Goal: Task Accomplishment & Management: Manage account settings

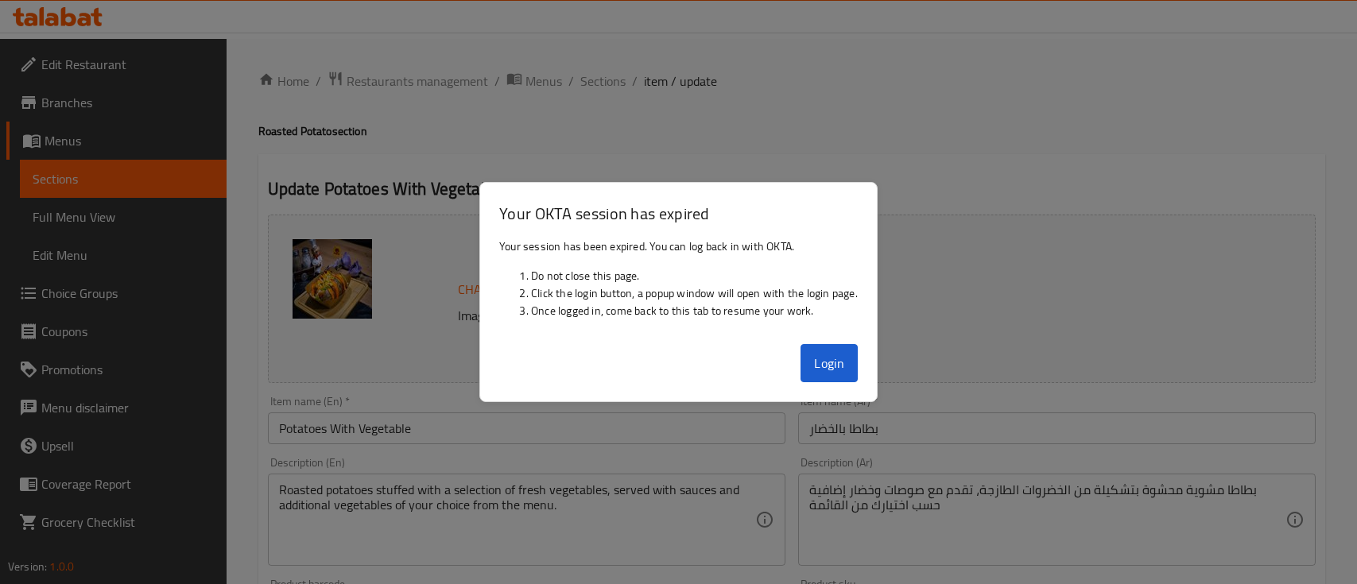
scroll to position [456, 0]
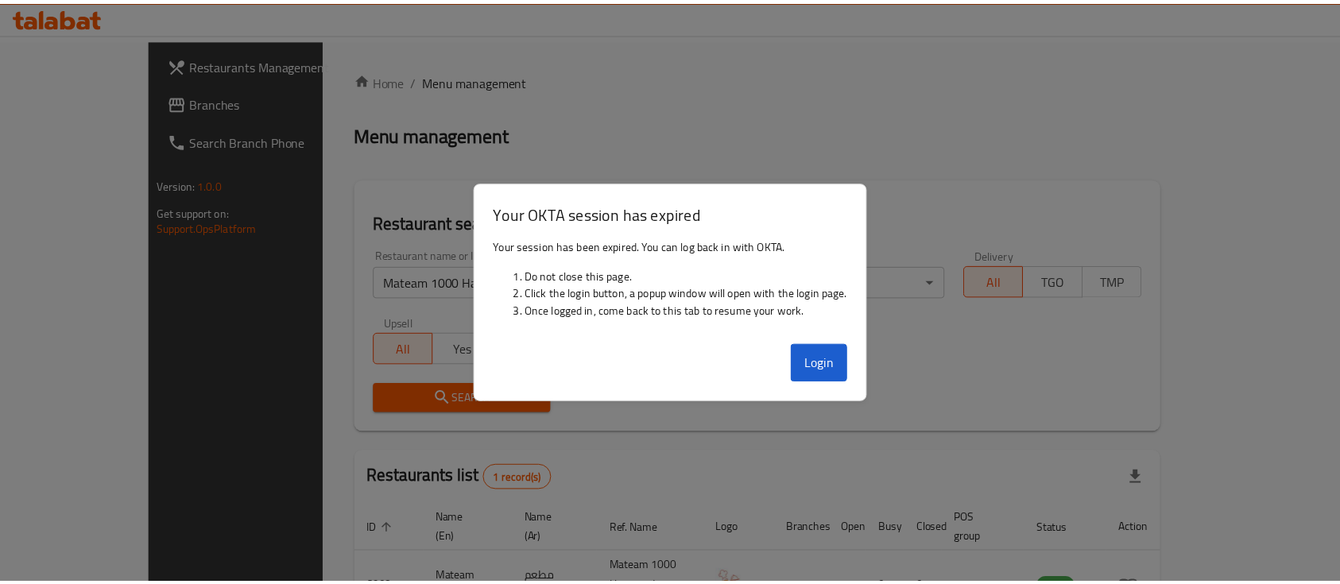
scroll to position [93, 0]
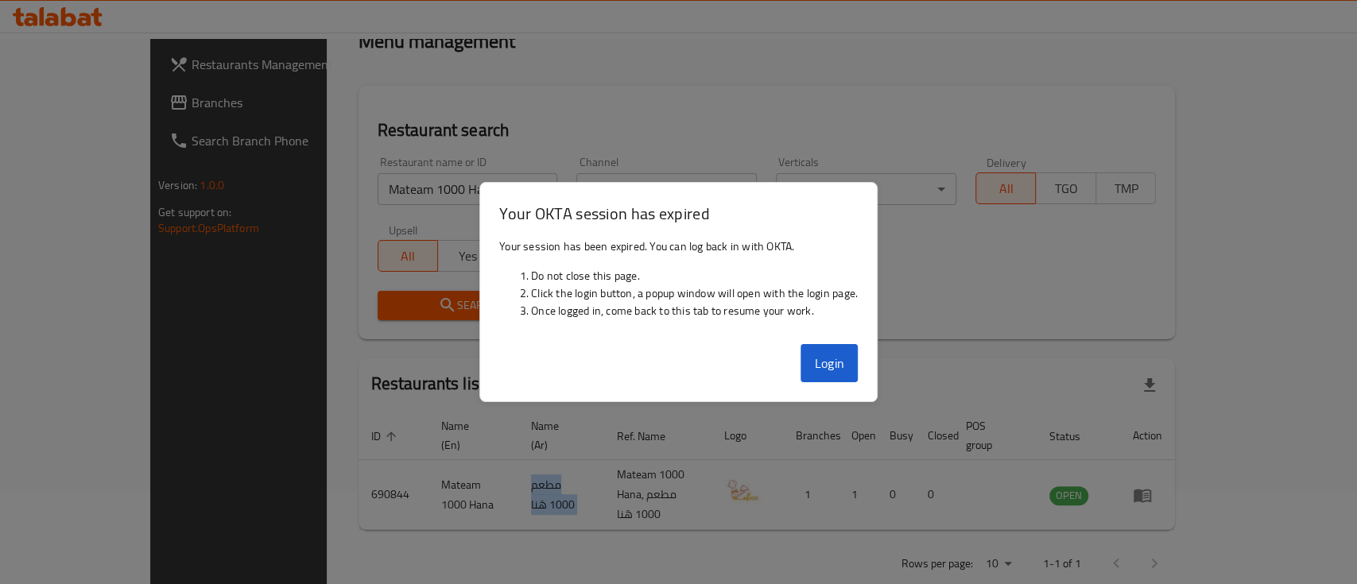
click at [819, 353] on button "Login" at bounding box center [829, 363] width 57 height 38
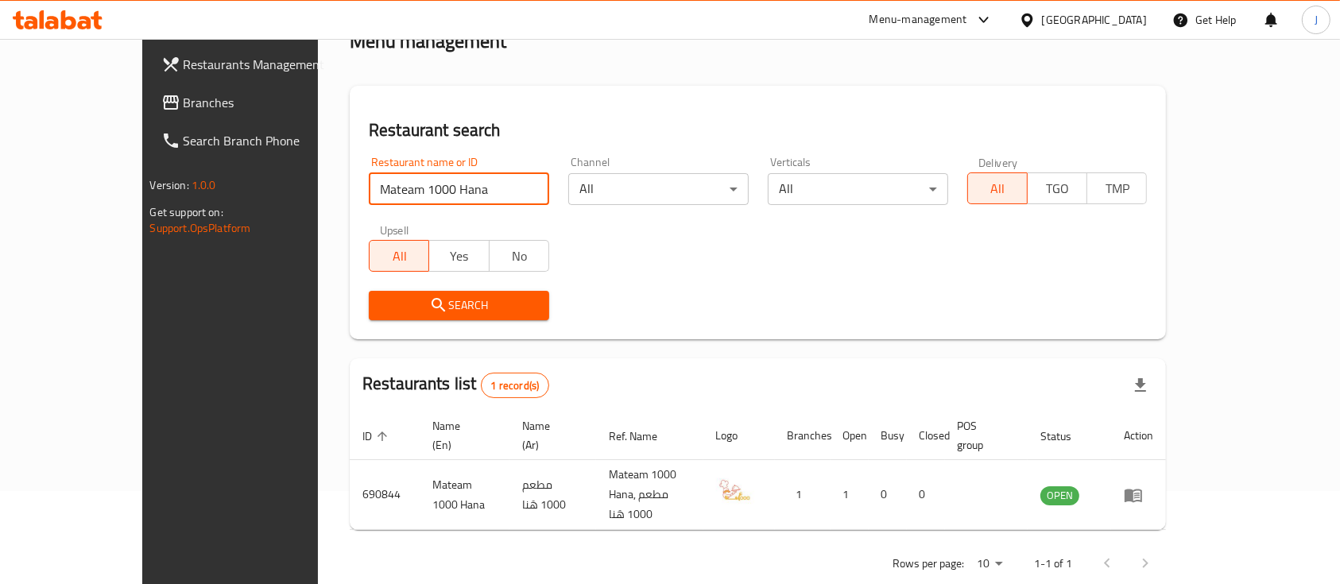
click at [382, 175] on input "Mateam 1000 Hana" at bounding box center [459, 189] width 180 height 32
paste input "za, Litha, Juices and Ice cream"
click button "Search" at bounding box center [459, 305] width 180 height 29
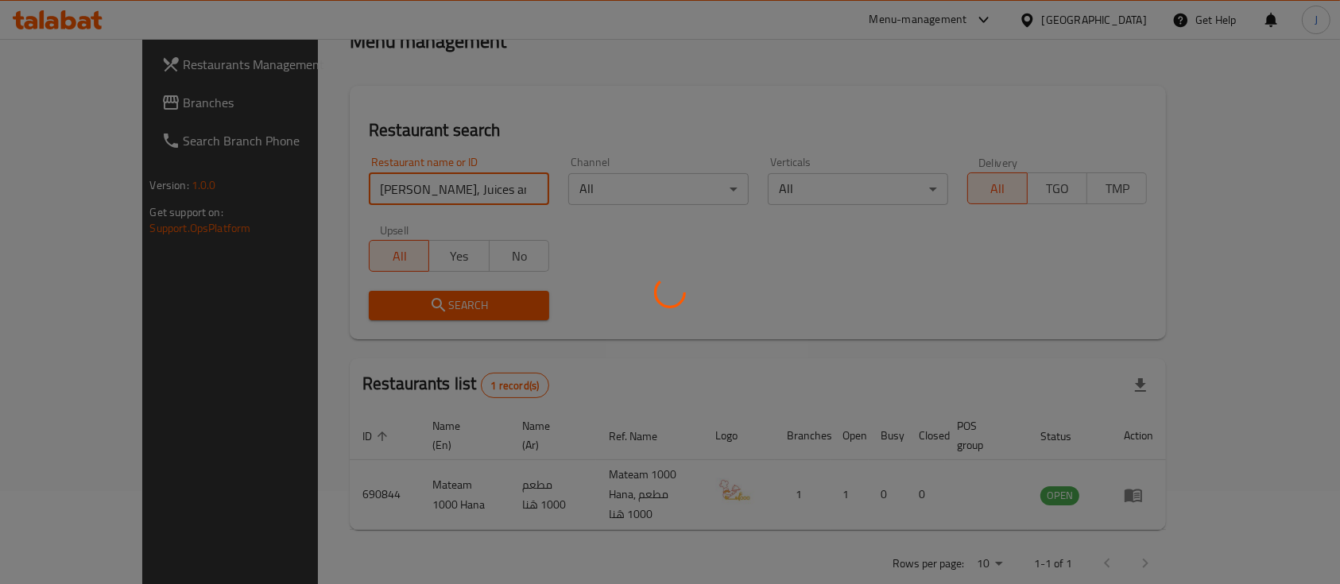
scroll to position [64, 0]
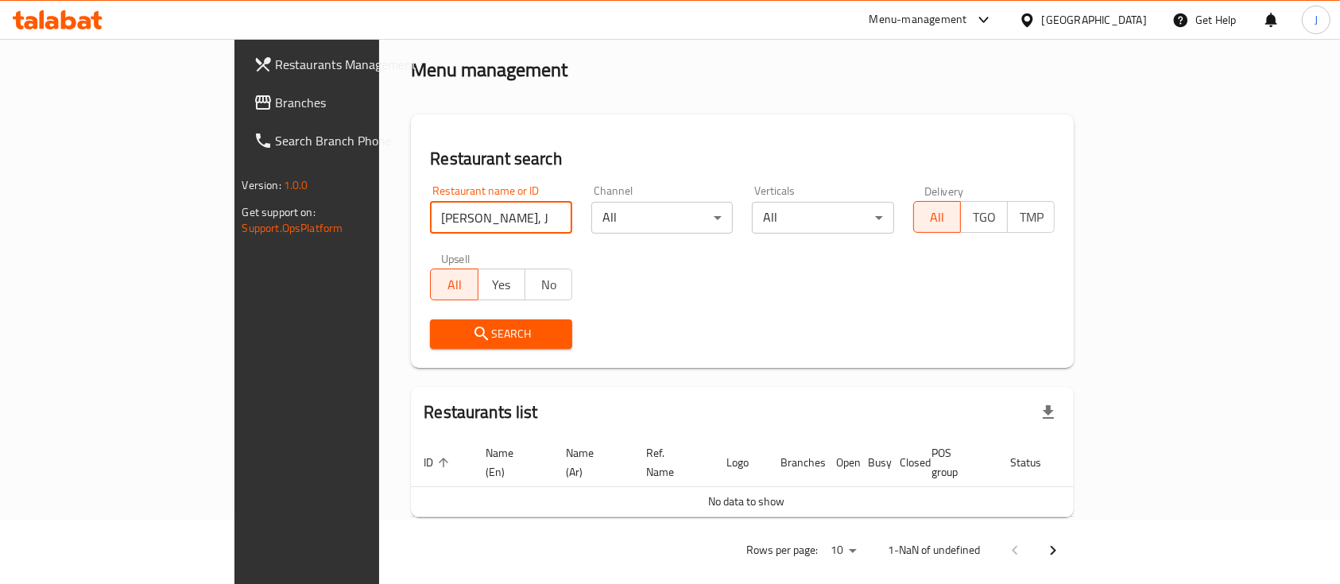
click button "Search" at bounding box center [501, 334] width 142 height 29
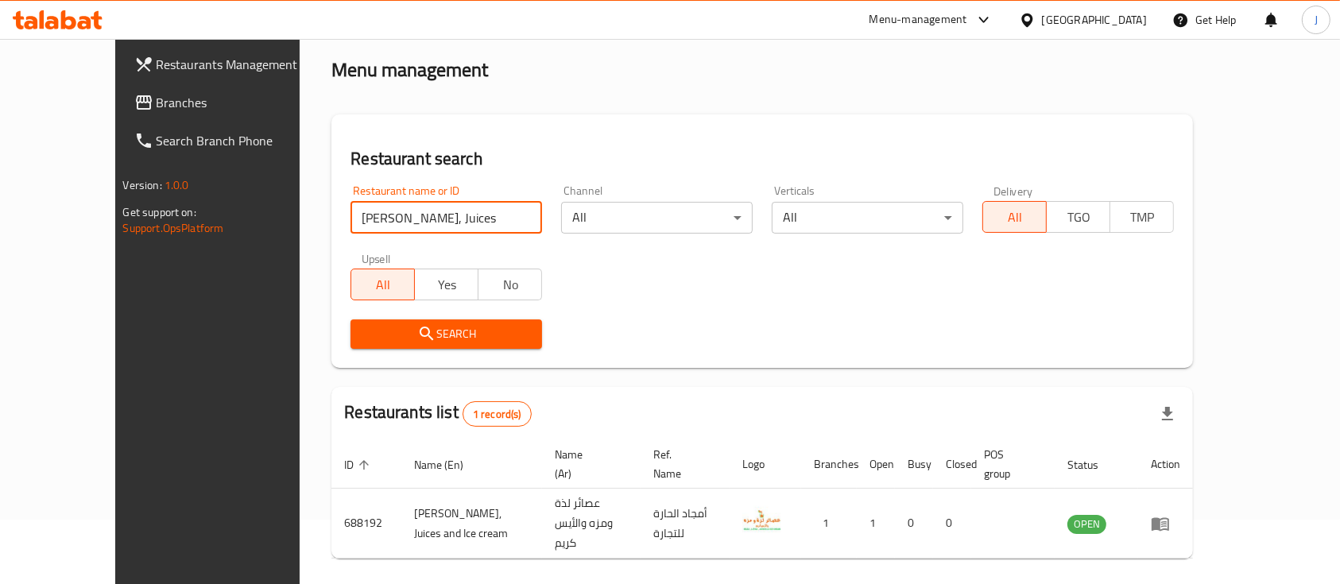
scroll to position [93, 0]
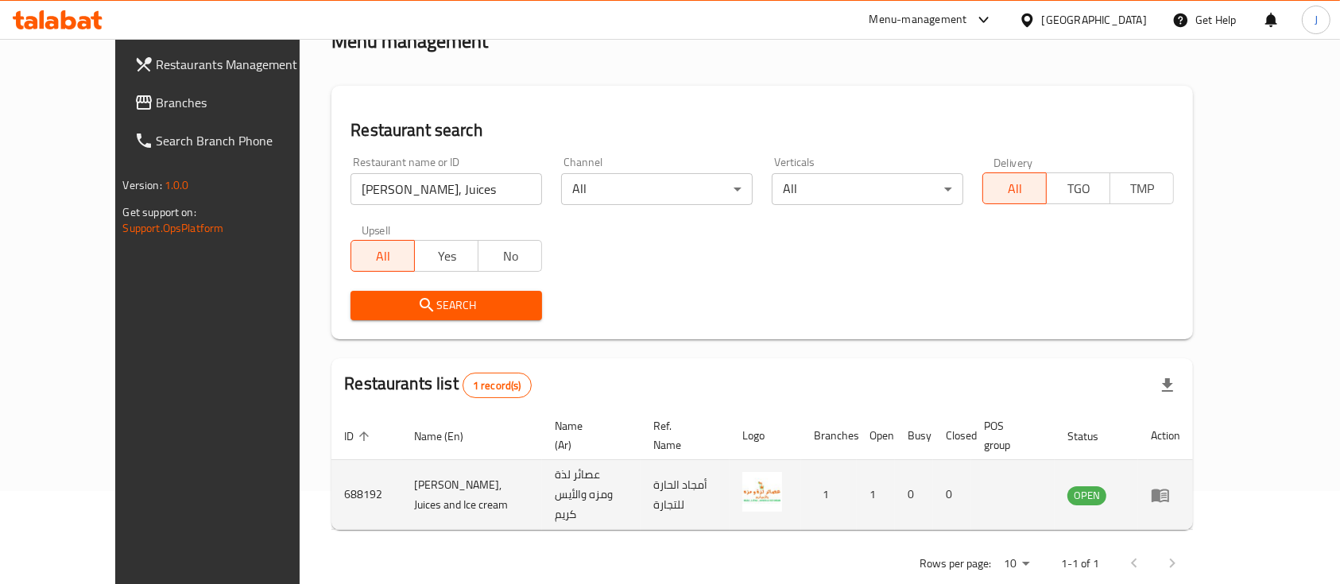
click at [589, 475] on td "عصائر لذة ومزه والأيس كريم" at bounding box center [591, 495] width 99 height 70
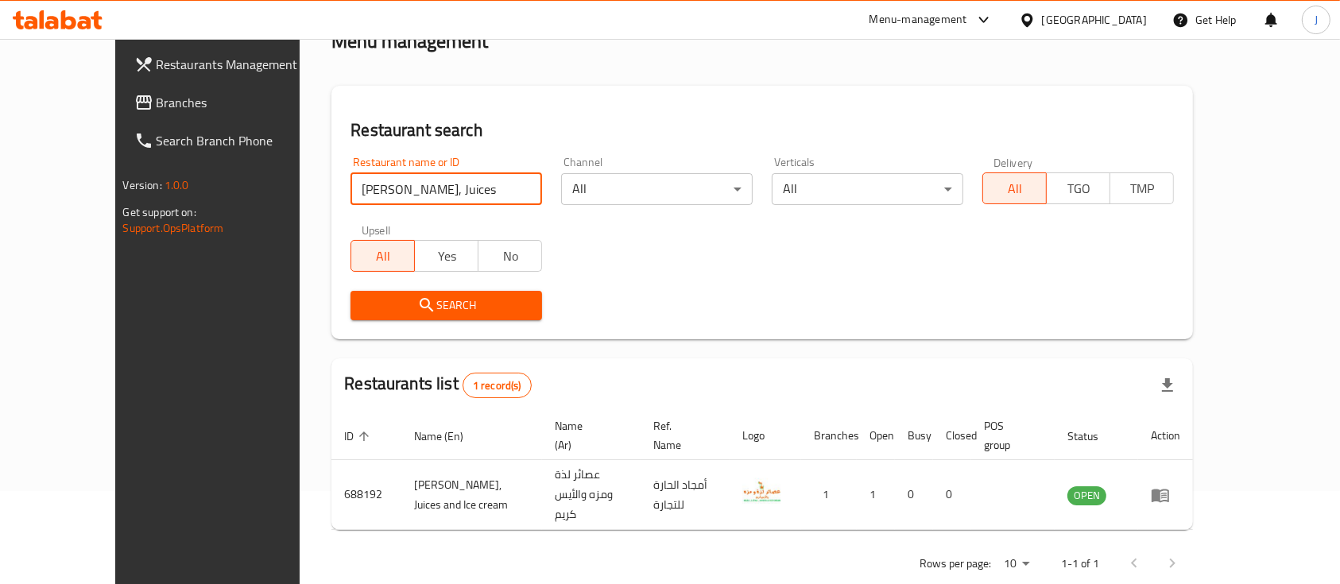
drag, startPoint x: 406, startPoint y: 189, endPoint x: 219, endPoint y: 177, distance: 187.2
click at [219, 177] on div "Restaurants Management Branches Search Branch Phone Version: 1.0.0 Get support …" at bounding box center [670, 281] width 1111 height 670
paste input "mecafe Jalan"
click button "Search" at bounding box center [447, 305] width 192 height 29
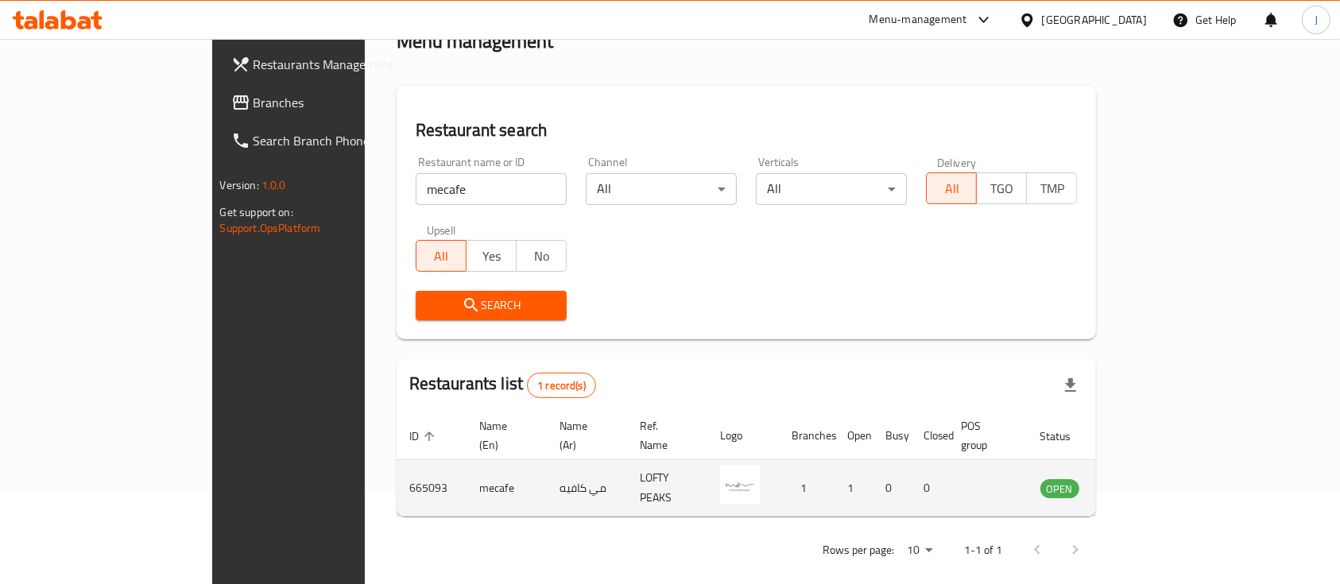
click at [547, 471] on td "مي كافيه" at bounding box center [587, 488] width 80 height 56
copy td "مي كافيه"
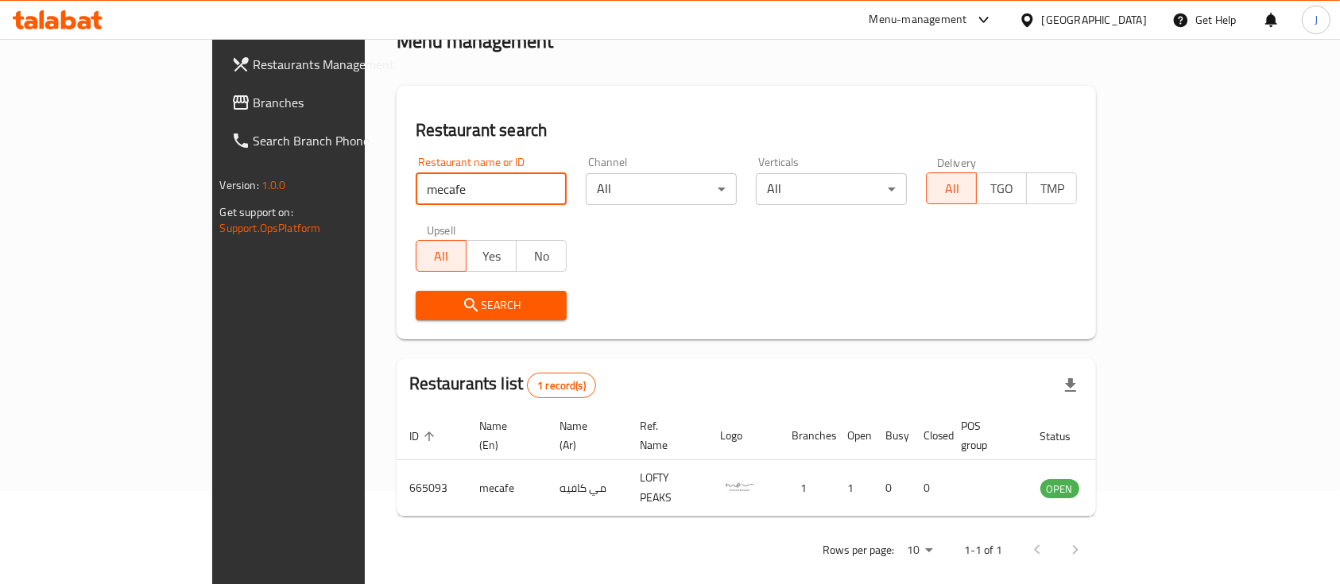
click at [416, 184] on input "mecafe" at bounding box center [491, 189] width 151 height 32
paste input "Meshakik, Saham"
click at [416, 188] on input "Meshakik, Saham" at bounding box center [491, 189] width 151 height 32
click button "Search" at bounding box center [491, 305] width 151 height 29
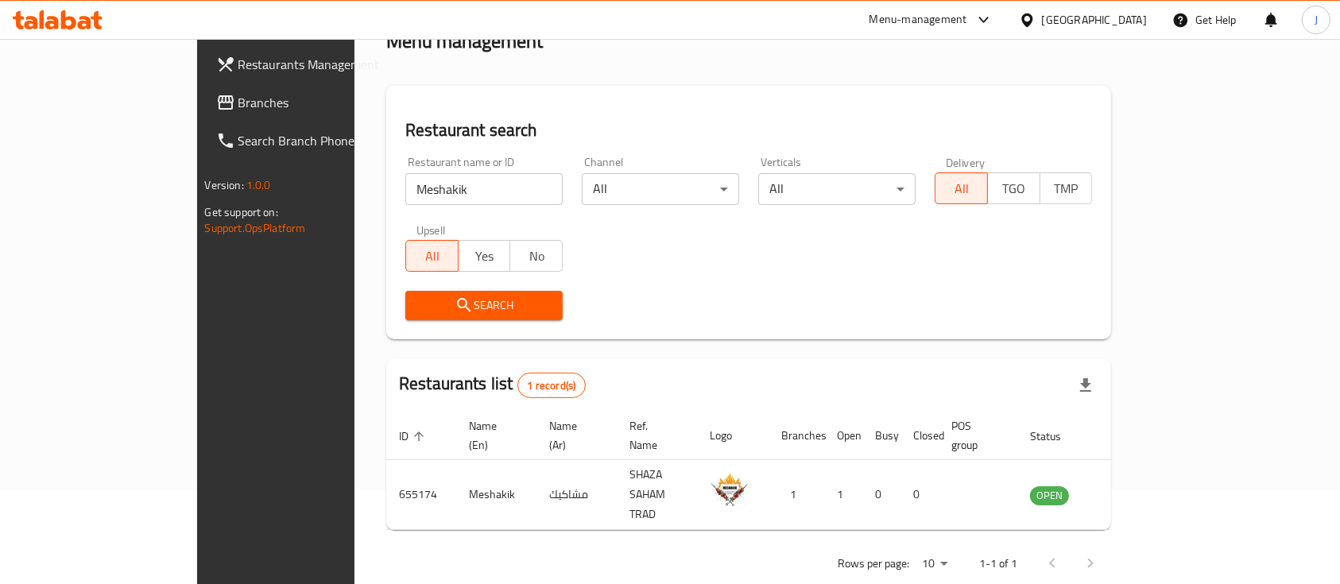
click at [750, 375] on div "Restaurants list 1 record(s)" at bounding box center [748, 386] width 725 height 54
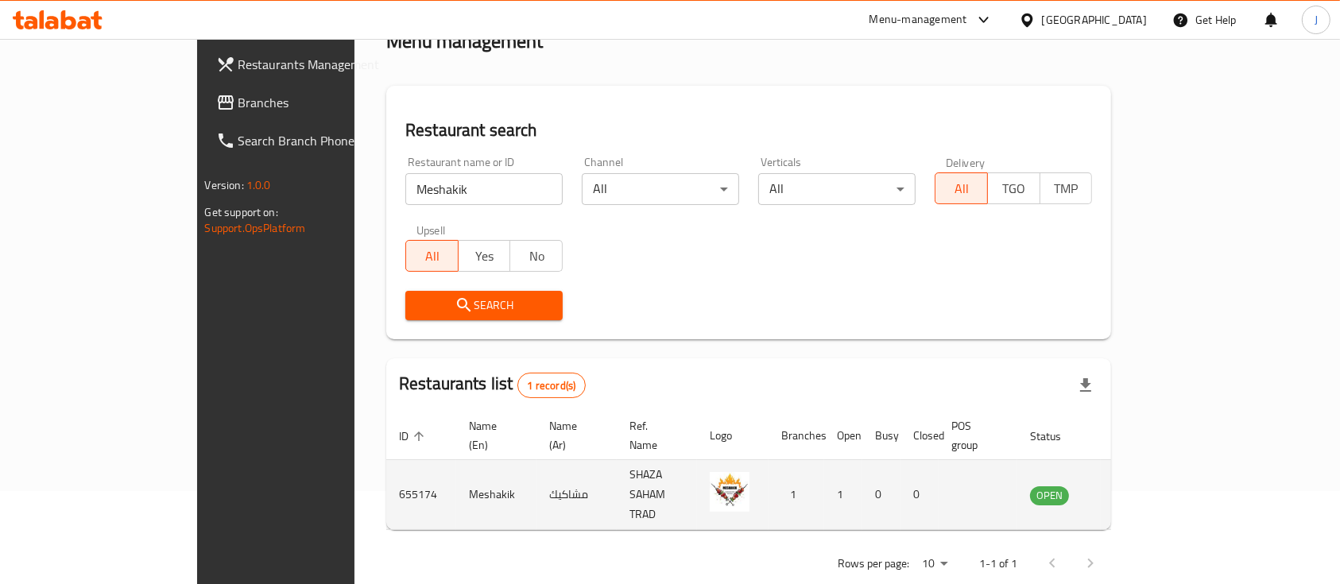
click at [537, 464] on td "مشاكيك" at bounding box center [577, 495] width 80 height 70
copy td "مشاكيك"
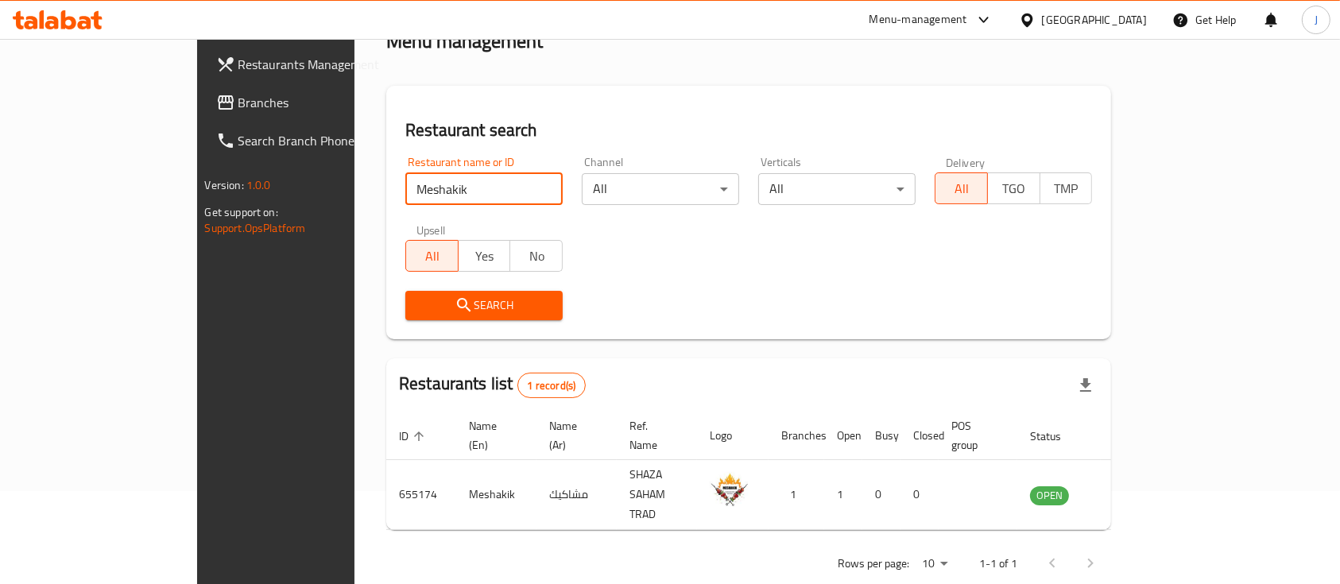
drag, startPoint x: 394, startPoint y: 194, endPoint x: 230, endPoint y: 168, distance: 165.9
click at [355, 168] on div "Home / Menu management Menu management Restaurant search Restaurant name or ID …" at bounding box center [749, 281] width 789 height 670
paste input "zbaan"
click button "Search" at bounding box center [483, 305] width 157 height 29
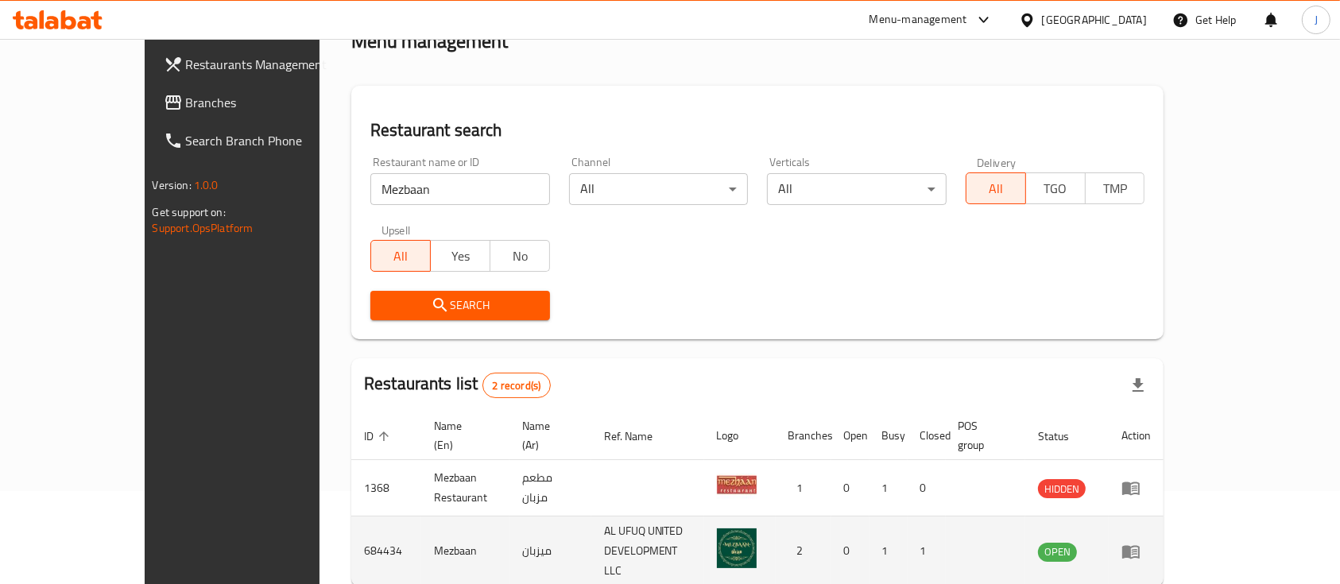
click at [510, 530] on td "ميزبان" at bounding box center [551, 552] width 82 height 70
copy td "ميزبان"
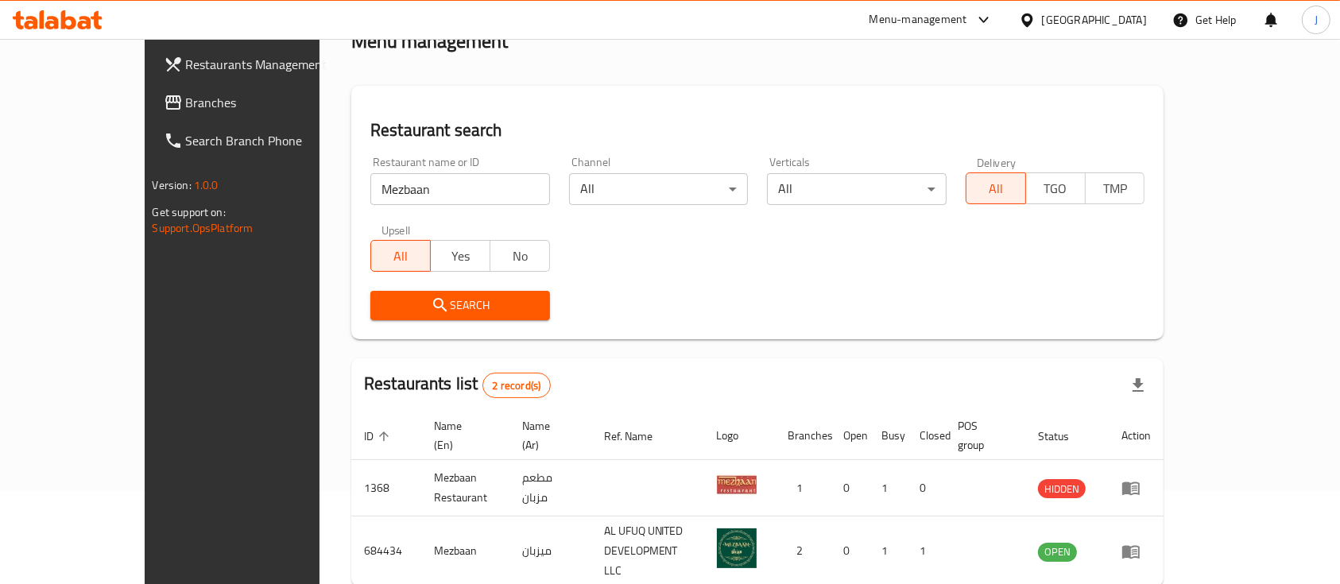
click at [385, 173] on input "Mezbaan" at bounding box center [460, 189] width 180 height 32
paste input "745077"
type input "745077"
click button "Search" at bounding box center [460, 305] width 180 height 29
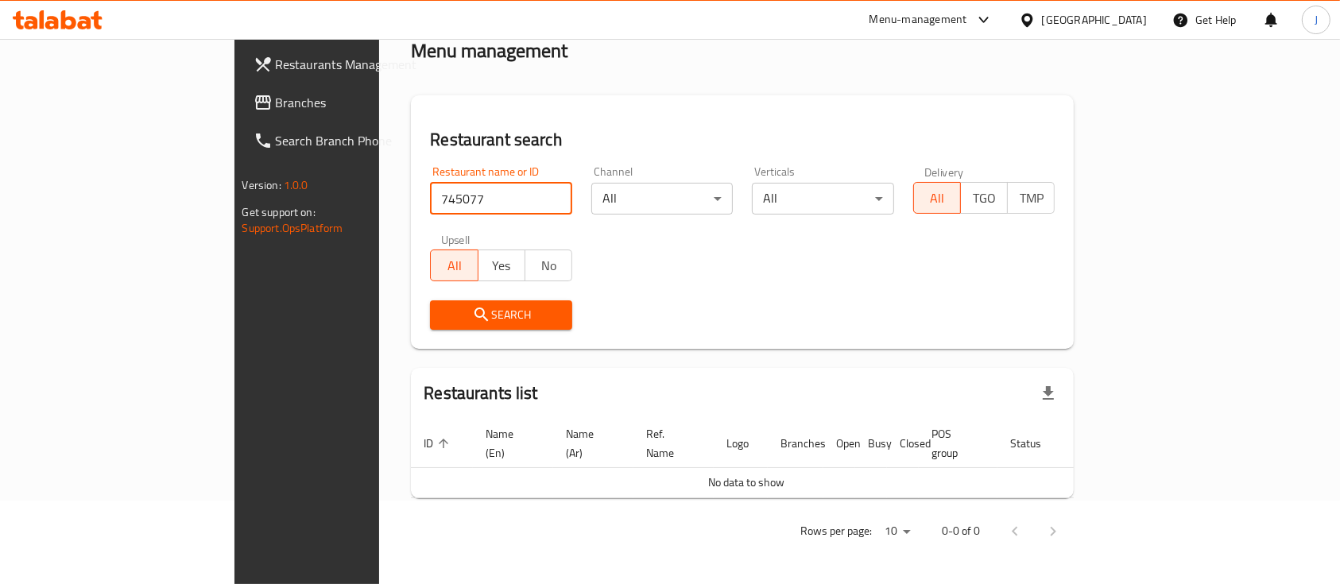
scroll to position [64, 0]
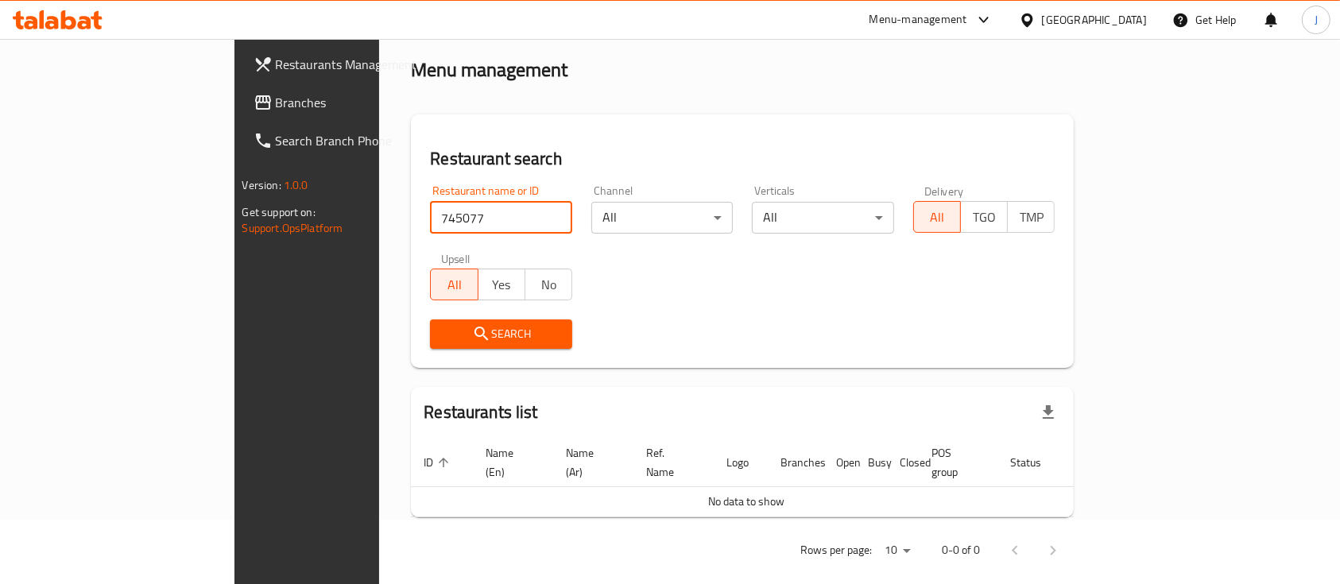
click at [276, 97] on span "Branches" at bounding box center [361, 102] width 170 height 19
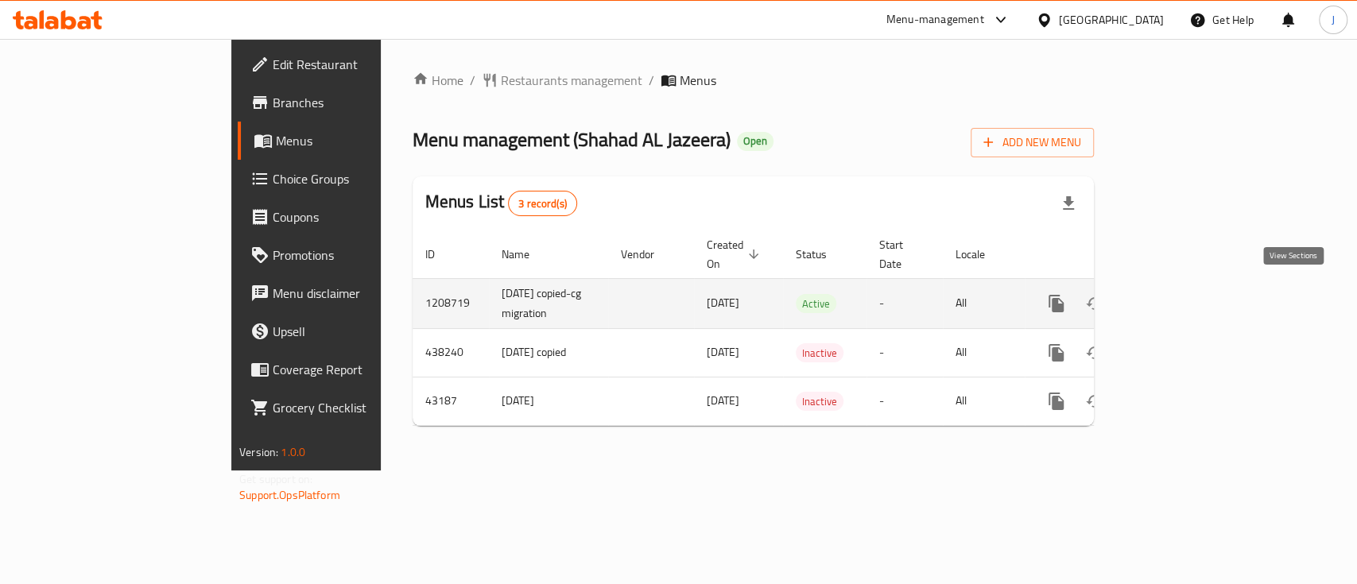
click at [1181, 294] on icon "enhanced table" at bounding box center [1171, 303] width 19 height 19
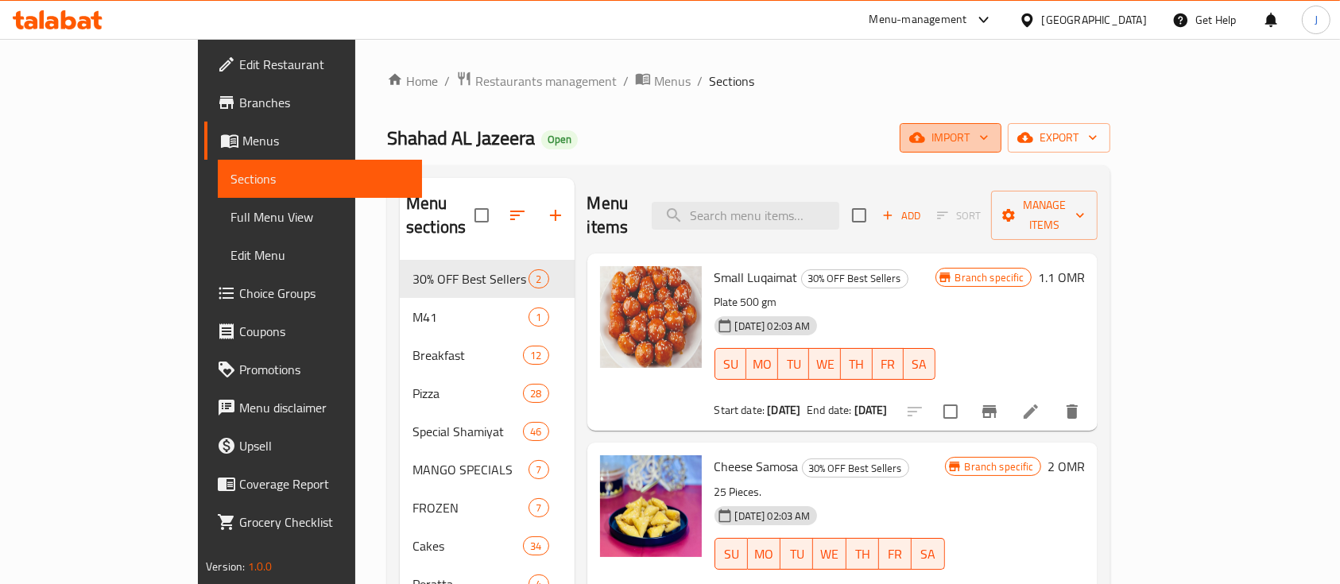
click at [992, 136] on icon "button" at bounding box center [984, 138] width 16 height 16
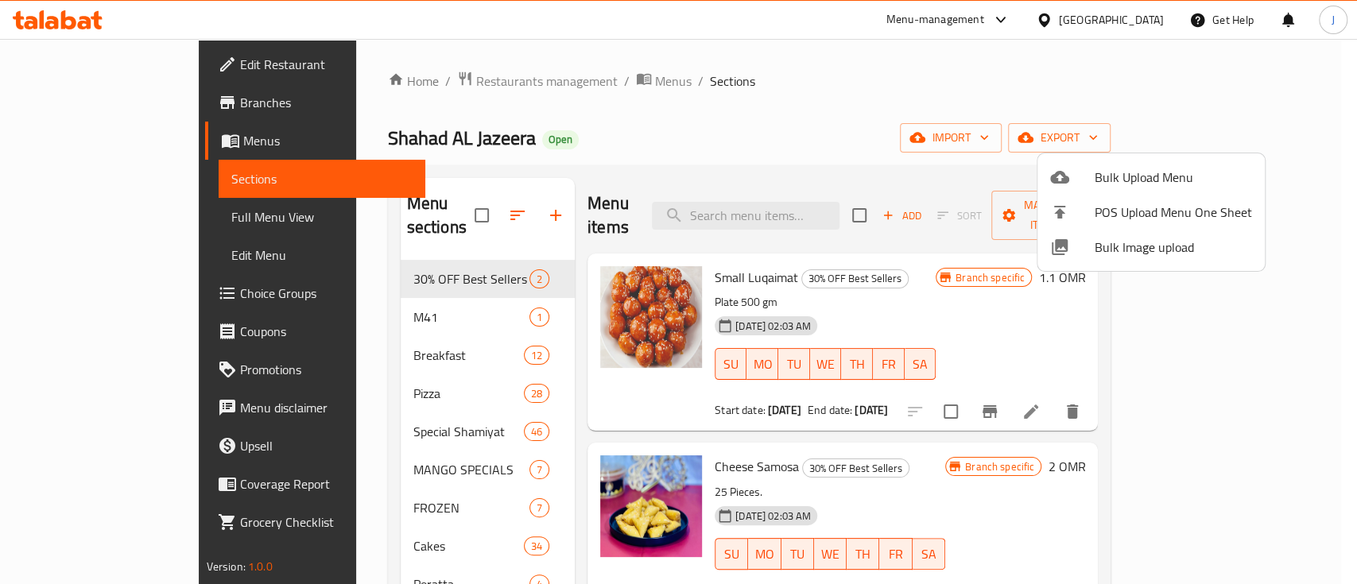
click at [1239, 143] on div at bounding box center [678, 292] width 1357 height 584
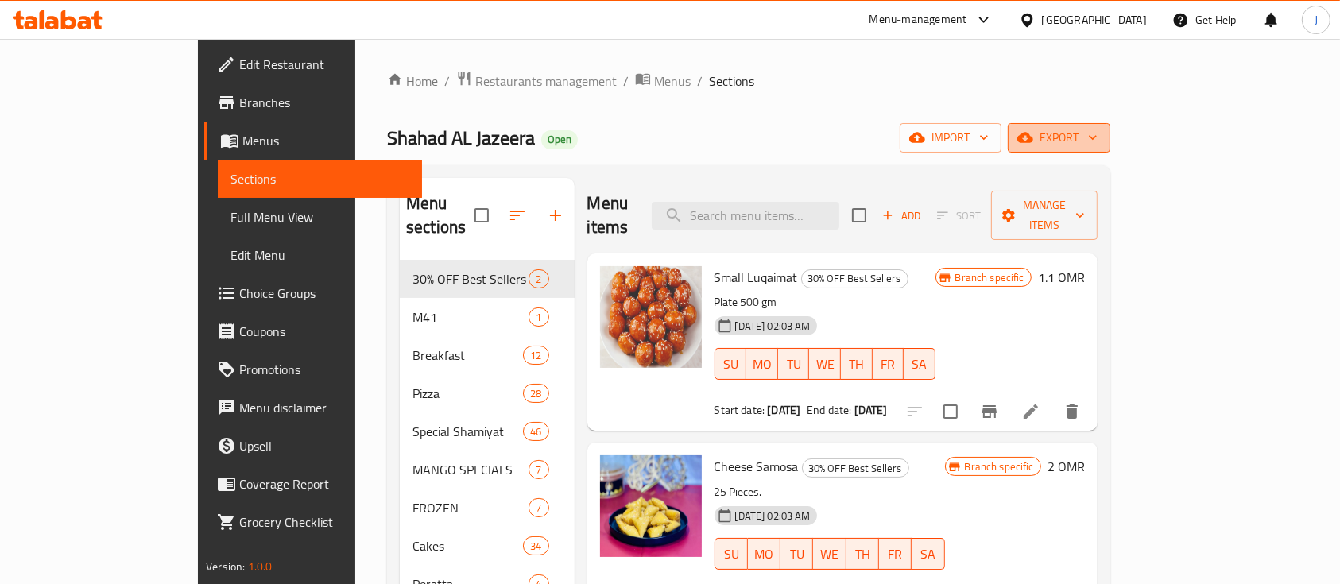
click at [1098, 138] on span "export" at bounding box center [1059, 138] width 77 height 20
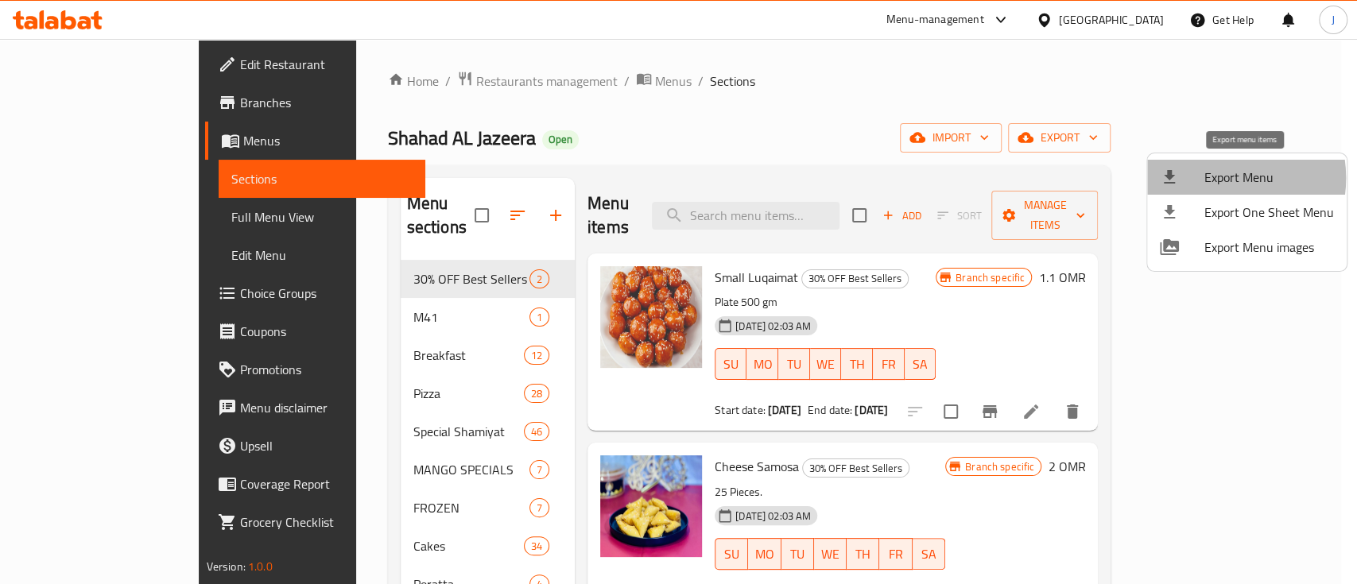
click at [1216, 178] on span "Export Menu" at bounding box center [1269, 177] width 130 height 19
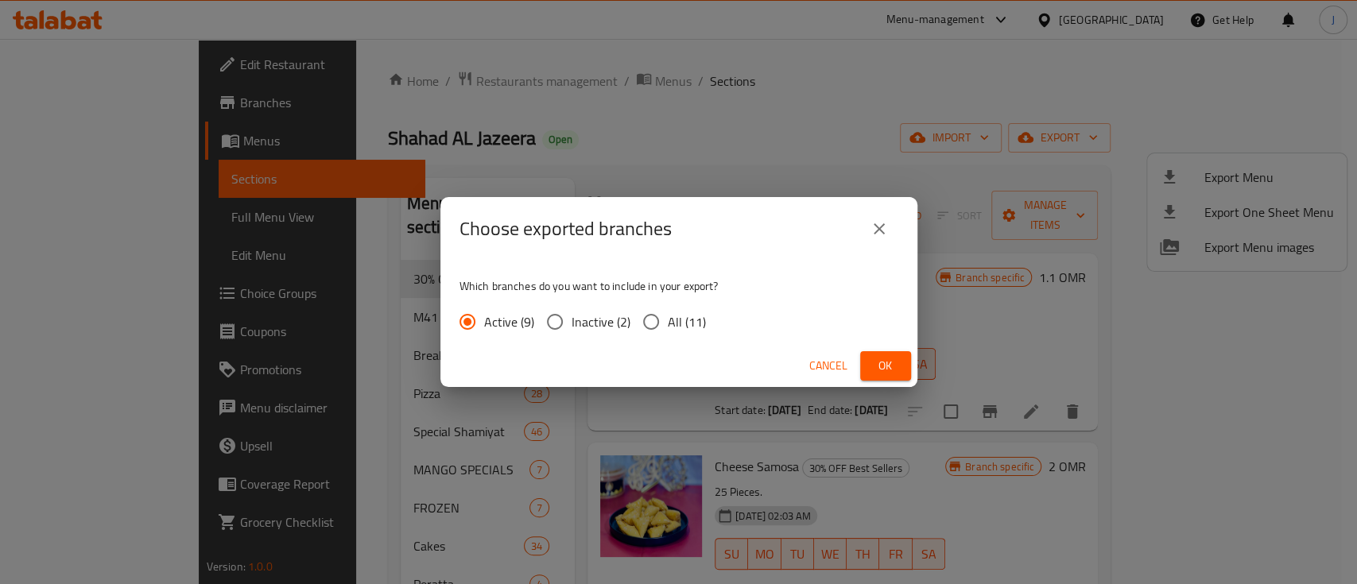
click at [645, 317] on input "All (11)" at bounding box center [650, 321] width 33 height 33
radio input "true"
click at [890, 356] on span "Ok" at bounding box center [885, 366] width 25 height 20
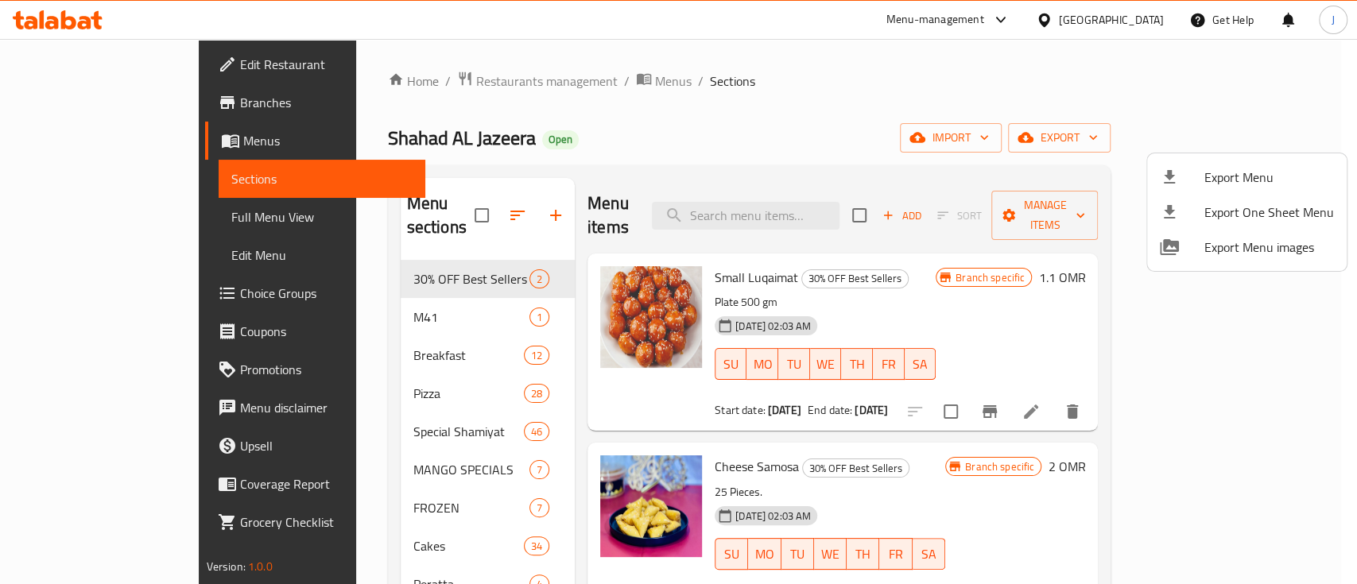
click at [824, 301] on div at bounding box center [678, 292] width 1357 height 584
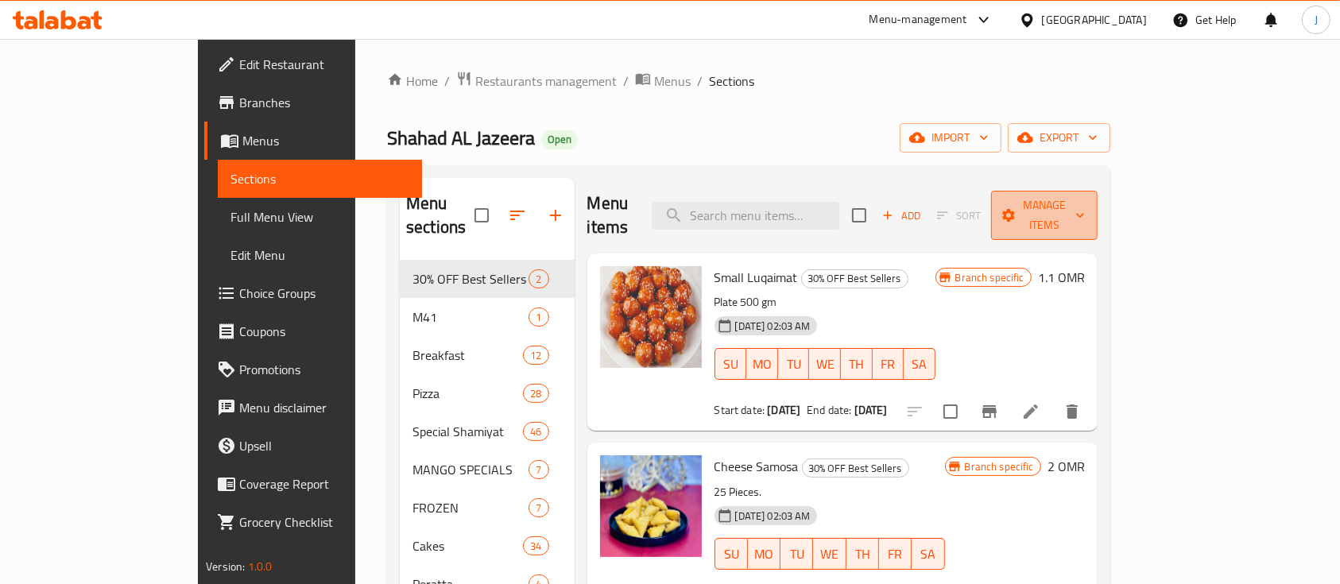
click at [1085, 210] on span "Manage items" at bounding box center [1044, 216] width 81 height 40
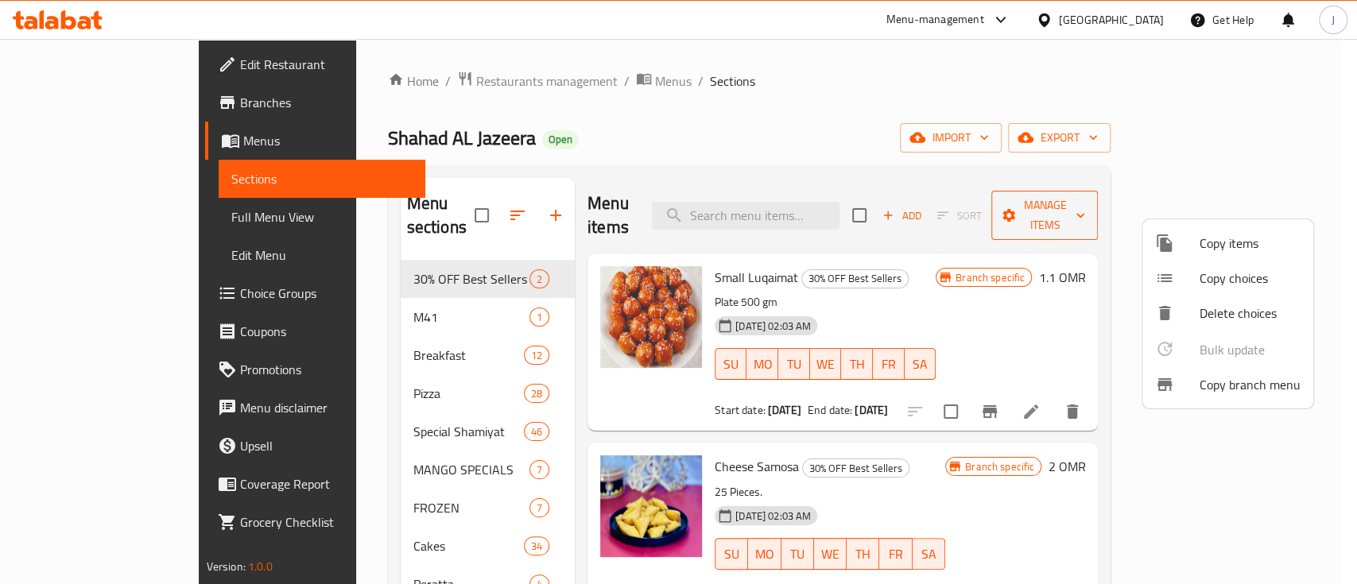
click at [1205, 210] on div at bounding box center [678, 292] width 1357 height 584
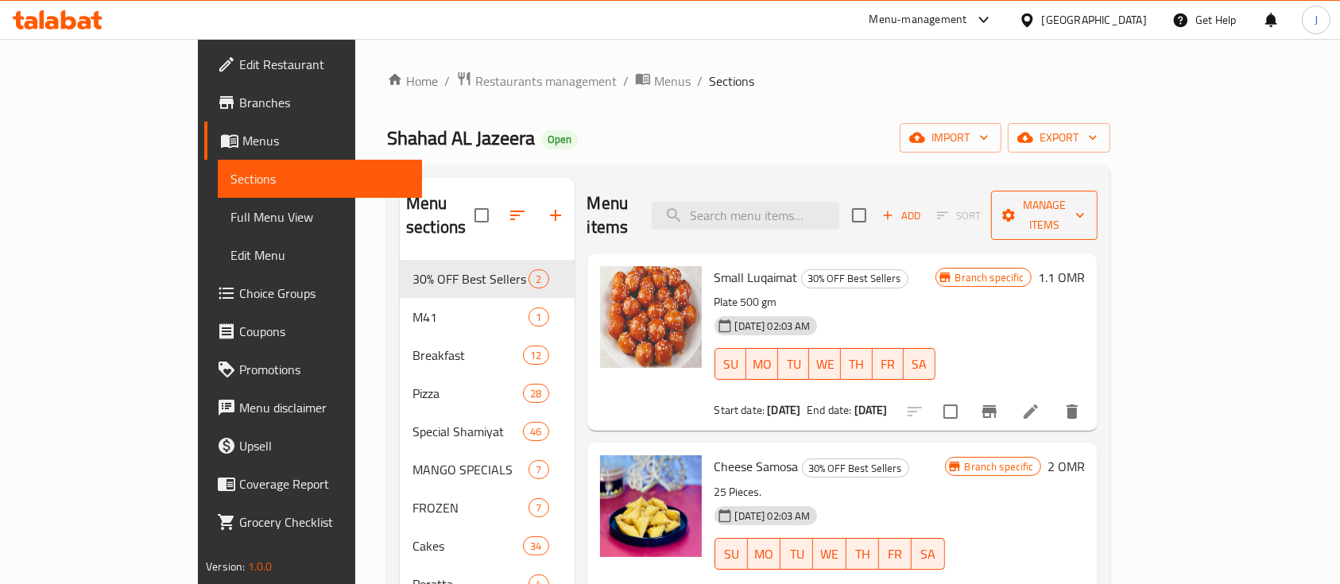
click at [1085, 210] on span "Manage items" at bounding box center [1044, 216] width 81 height 40
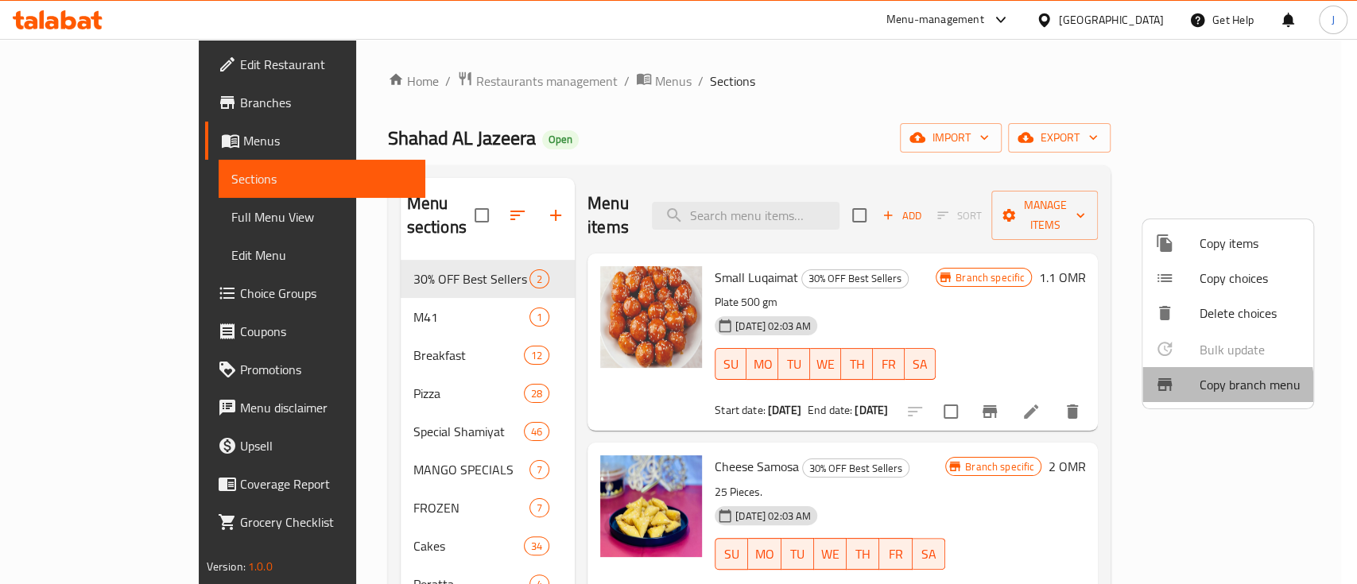
click at [1201, 387] on span "Copy branch menu" at bounding box center [1250, 384] width 101 height 19
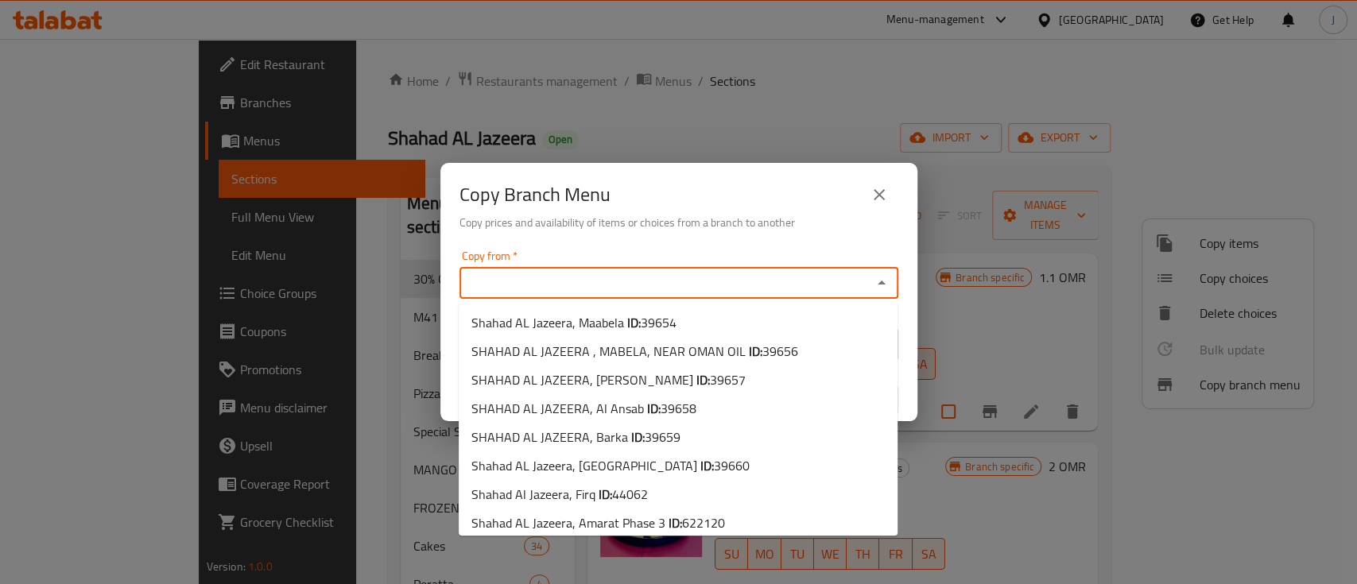
click at [633, 285] on input "Copy from   *" at bounding box center [665, 283] width 403 height 22
paste input "745077"
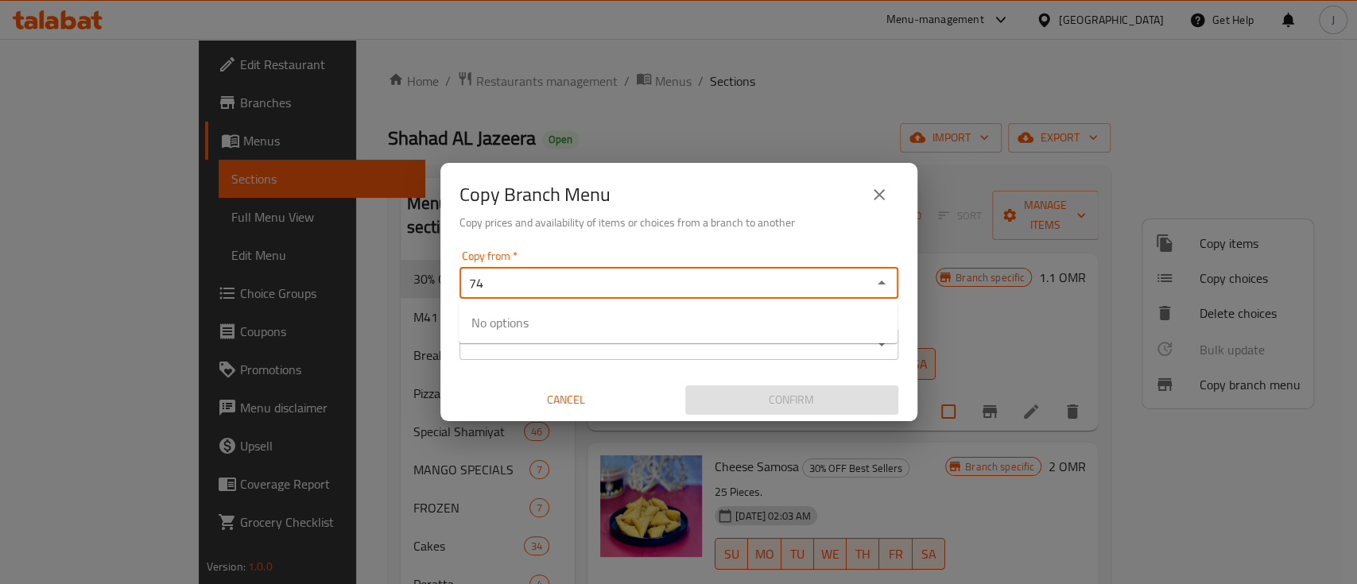
type input "7"
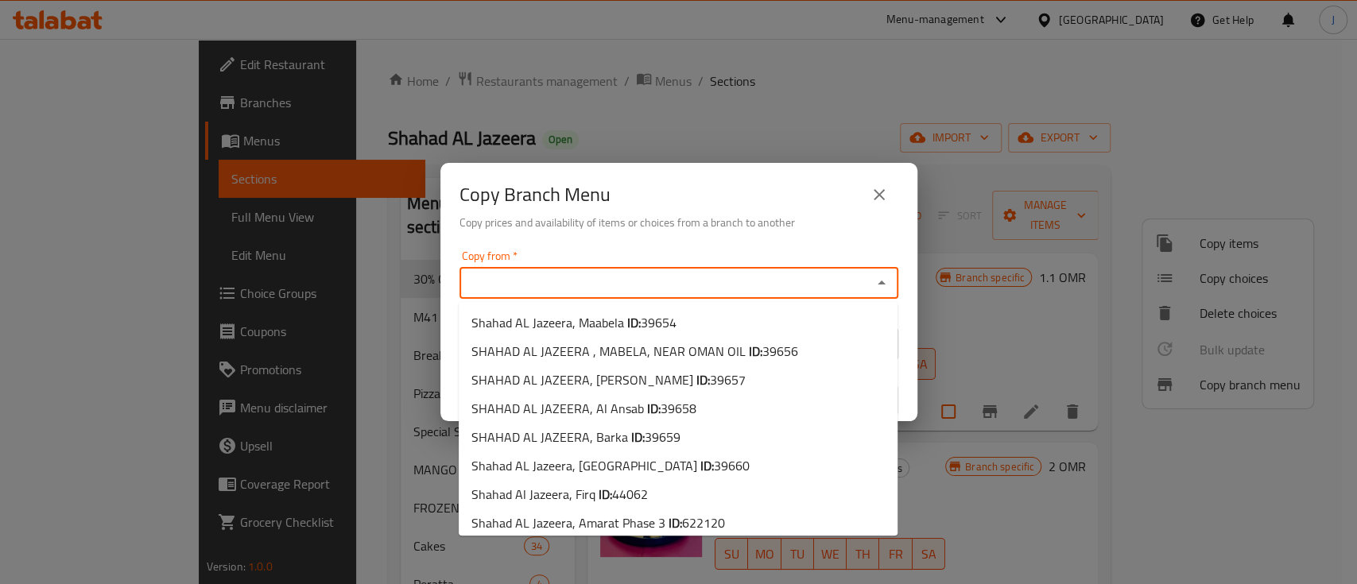
click at [649, 289] on input "Copy from   *" at bounding box center [665, 283] width 403 height 22
click at [625, 281] on input "Copy from   *" at bounding box center [665, 283] width 403 height 22
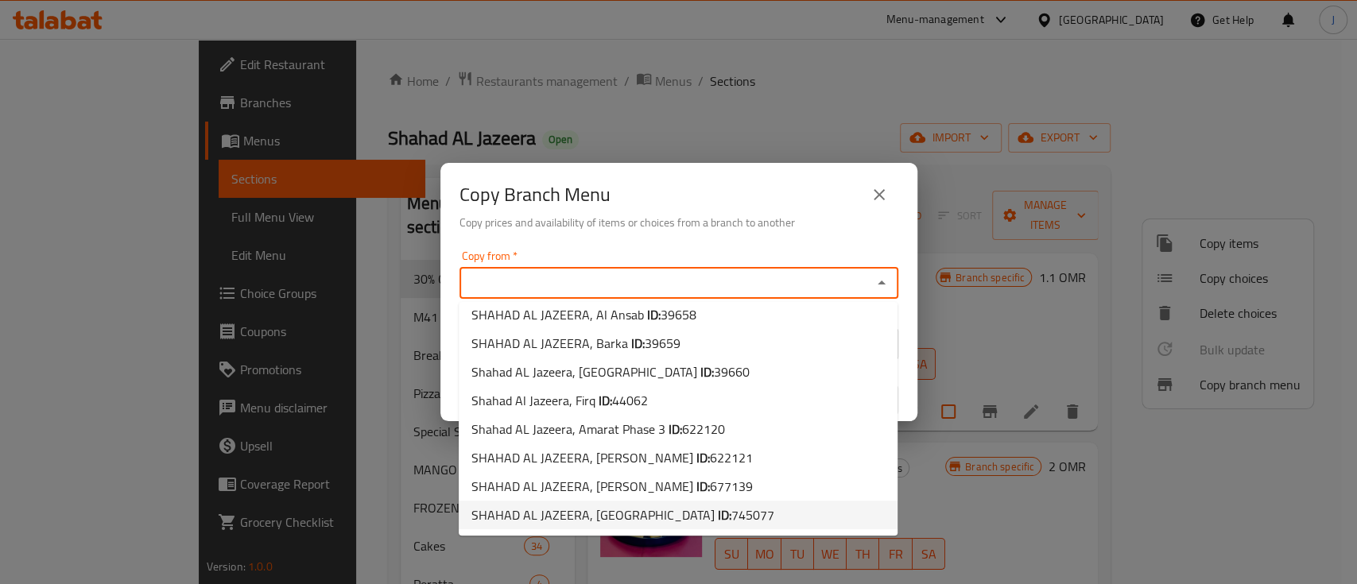
click at [731, 514] on span "745077" at bounding box center [752, 515] width 43 height 24
type input "SHAHAD AL JAZEERA, [GEOGRAPHIC_DATA]"
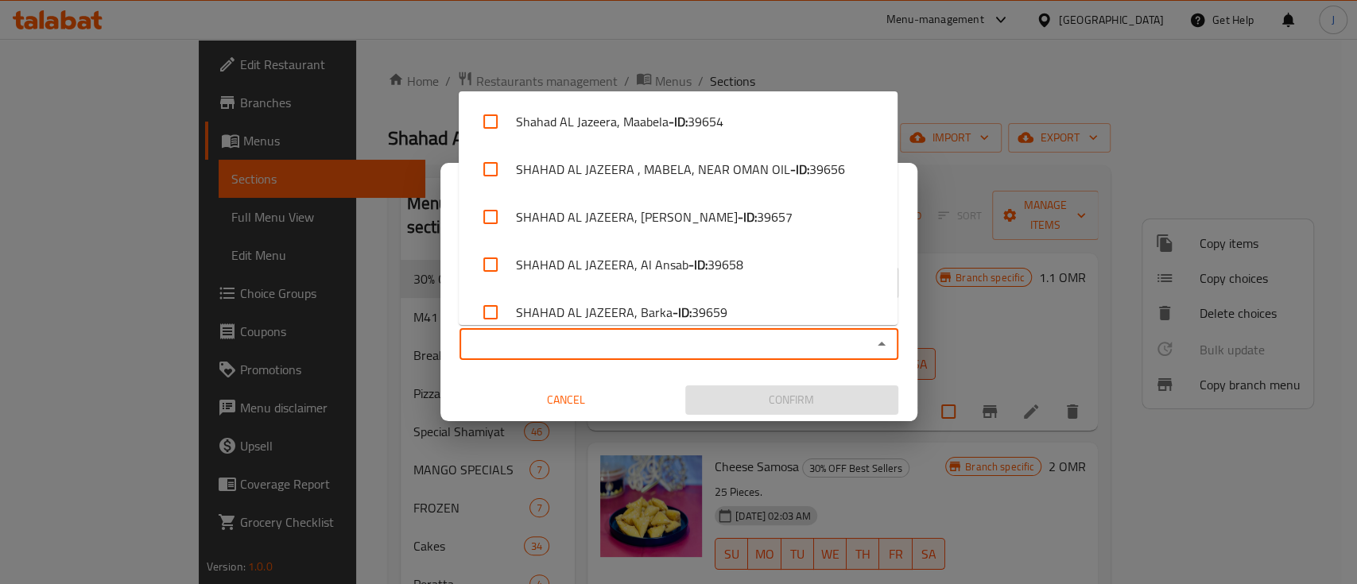
click at [624, 347] on input "Copy to   *" at bounding box center [665, 344] width 403 height 22
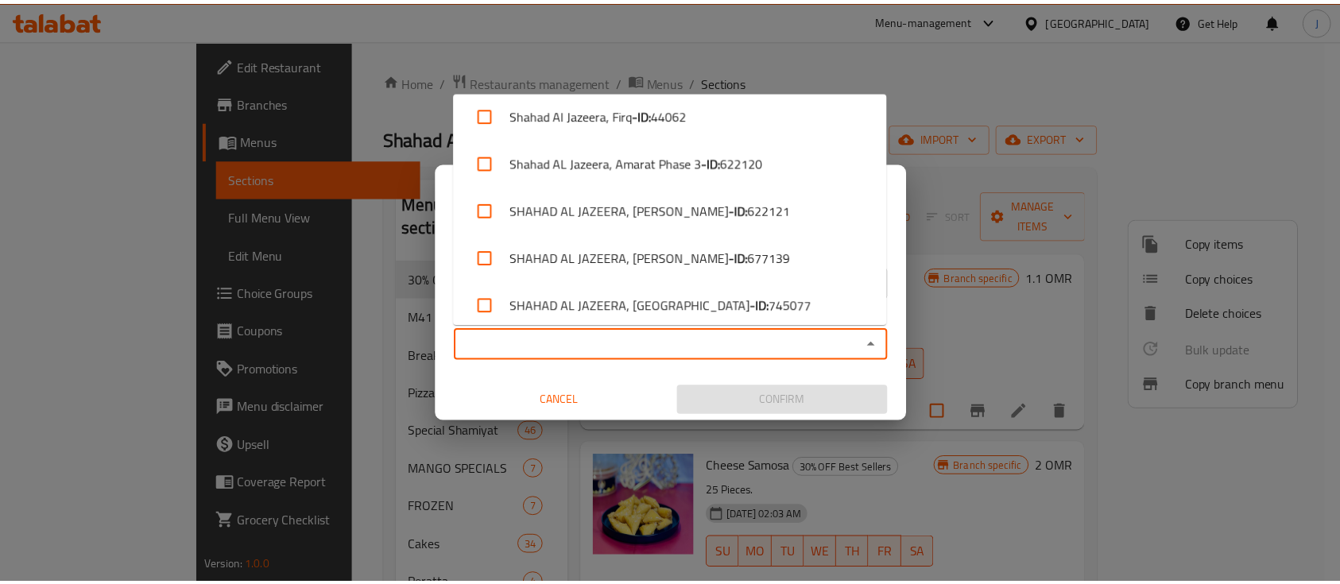
scroll to position [304, 0]
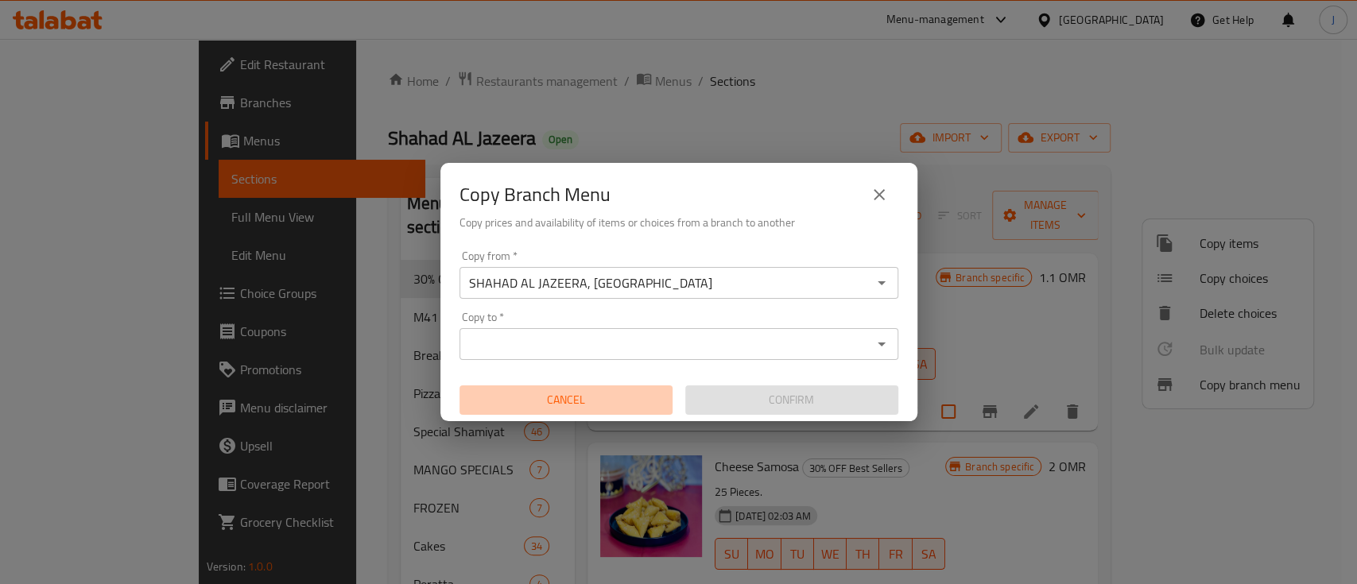
click at [545, 401] on span "Cancel" at bounding box center [566, 400] width 200 height 20
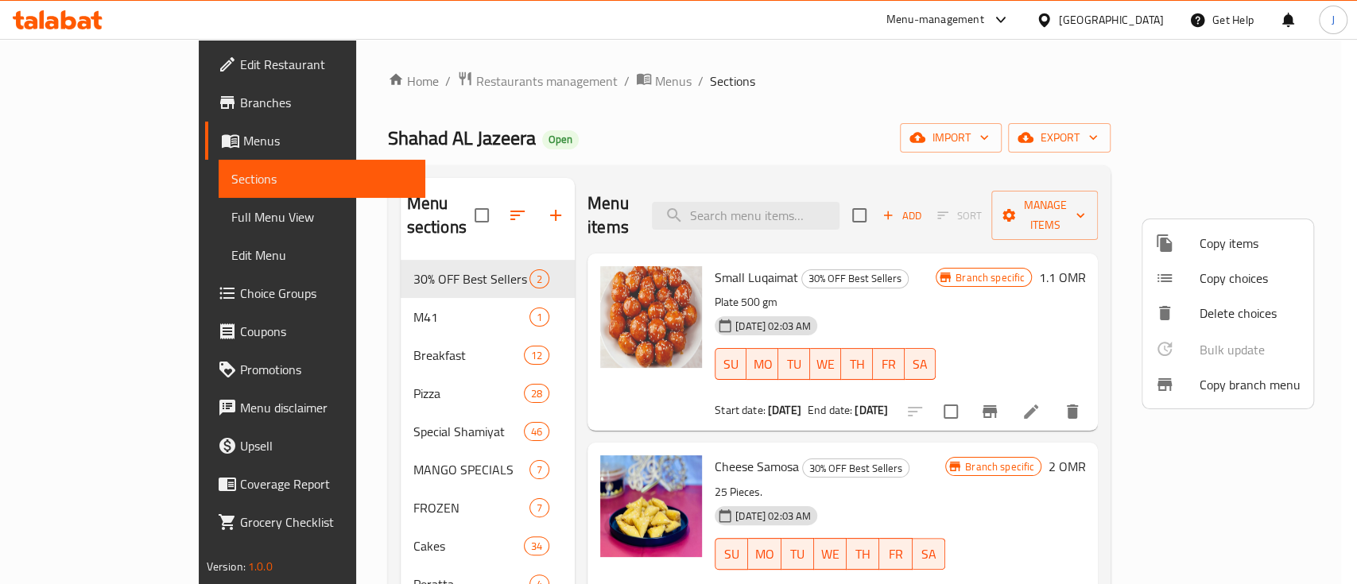
click at [390, 85] on div at bounding box center [678, 292] width 1357 height 584
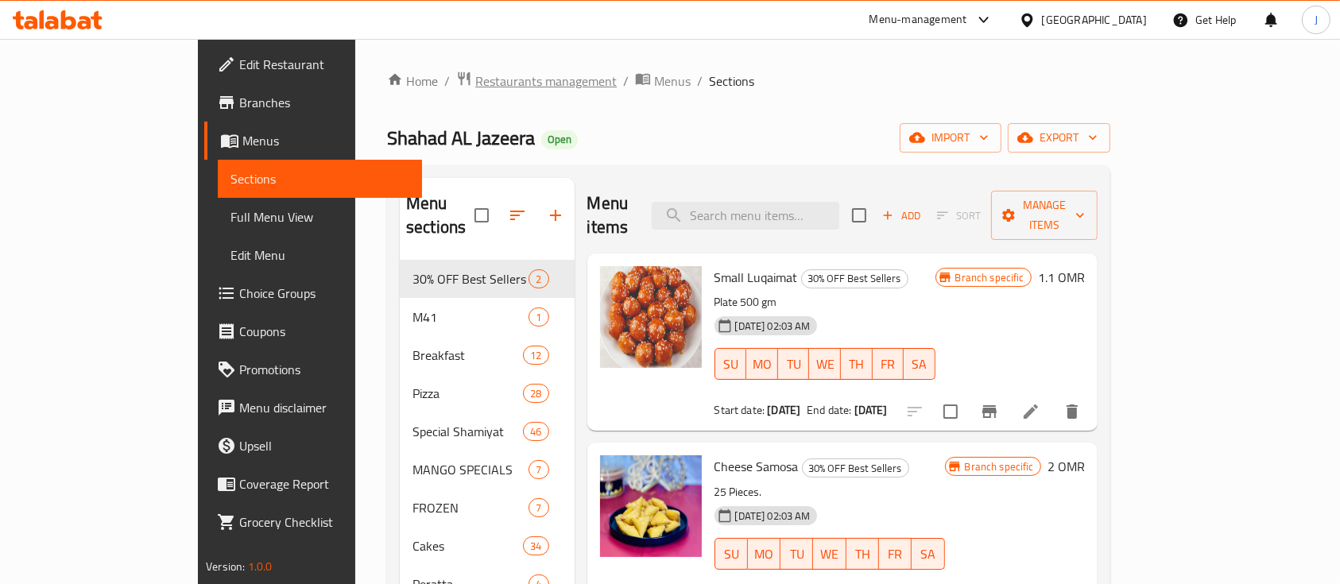
click at [475, 85] on span "Restaurants management" at bounding box center [546, 81] width 142 height 19
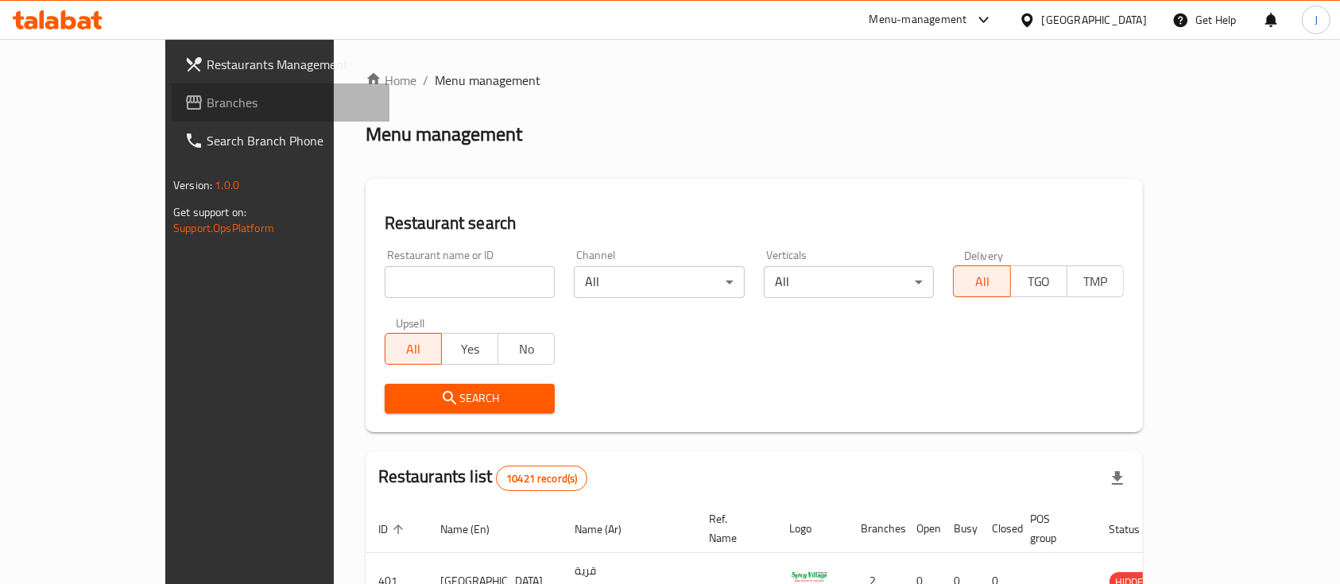
click at [207, 105] on span "Branches" at bounding box center [292, 102] width 170 height 19
